Goal: Use online tool/utility

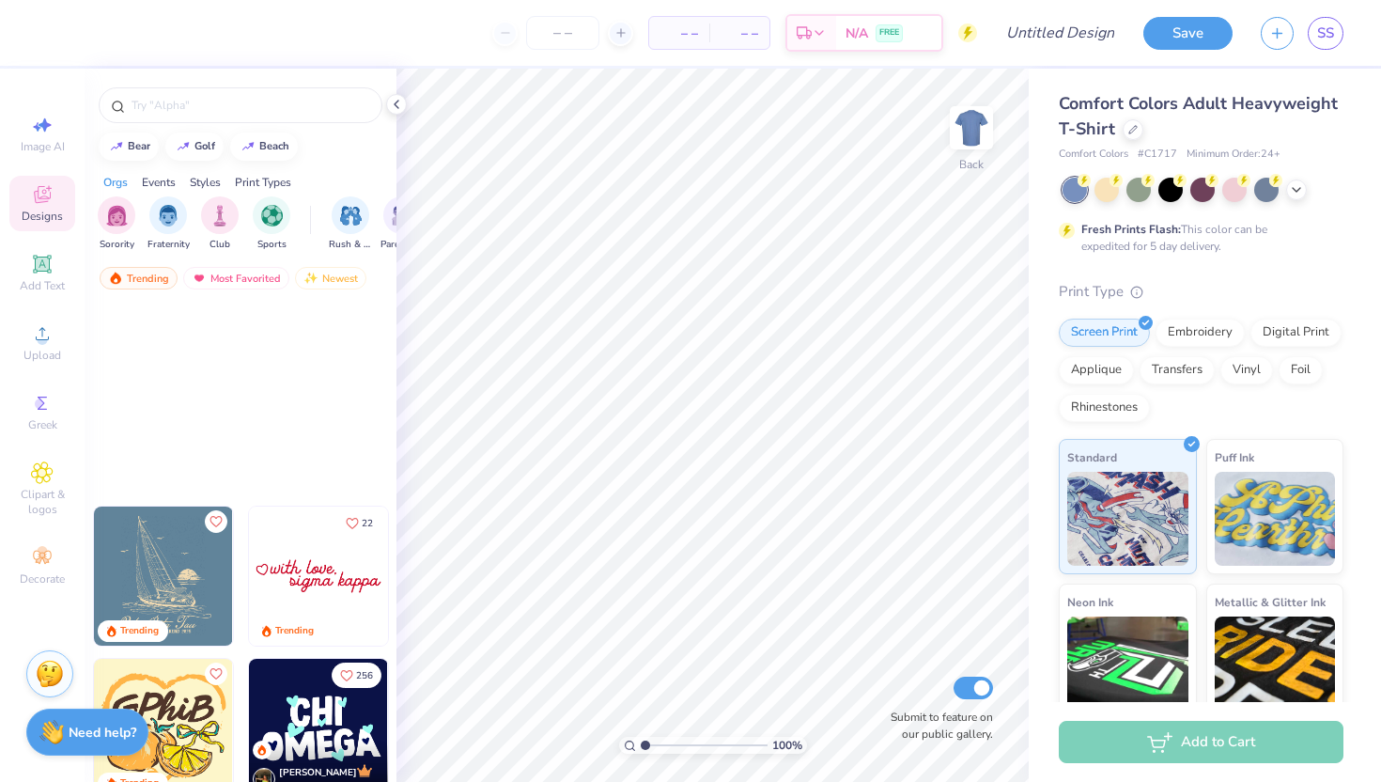
scroll to position [2284, 0]
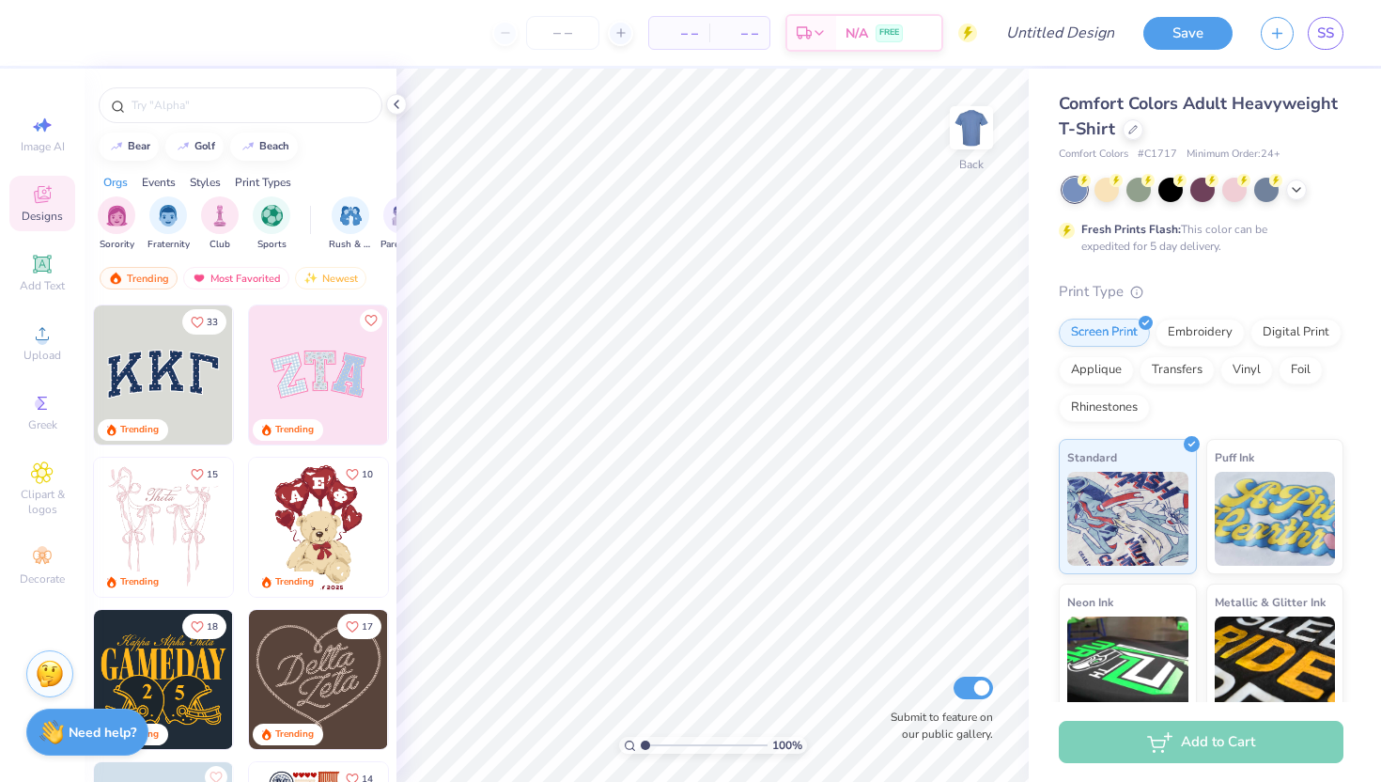
click at [78, 196] on div "Image AI Designs Add Text Upload Greek Clipart & logos Decorate" at bounding box center [42, 425] width 85 height 713
